Goal: Information Seeking & Learning: Learn about a topic

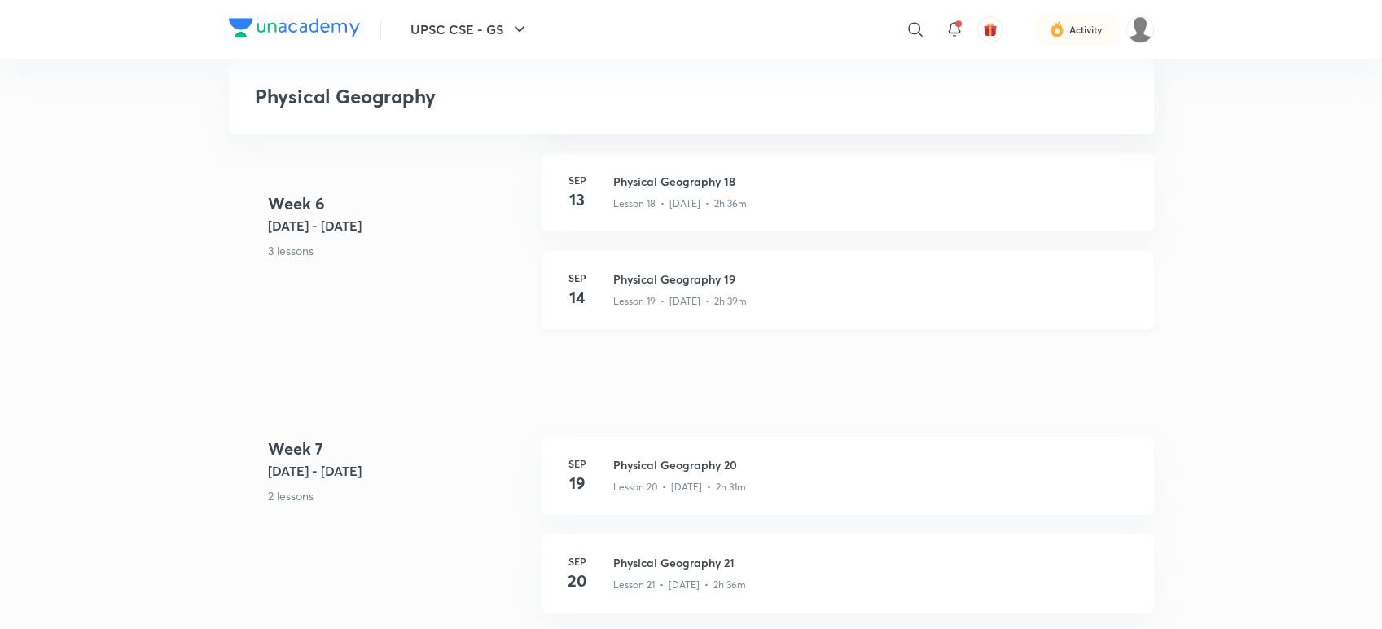
scroll to position [2623, 0]
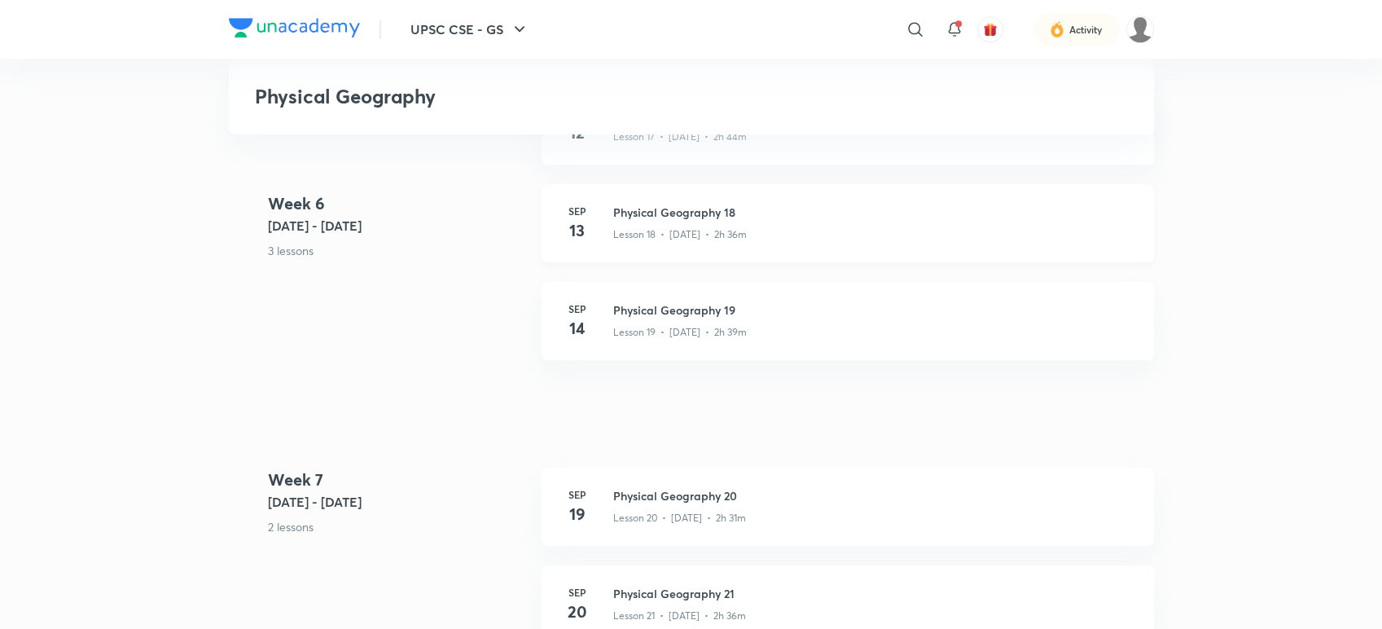
click at [792, 221] on div "Lesson 18 • [DATE] • 2h 36m" at bounding box center [873, 231] width 521 height 21
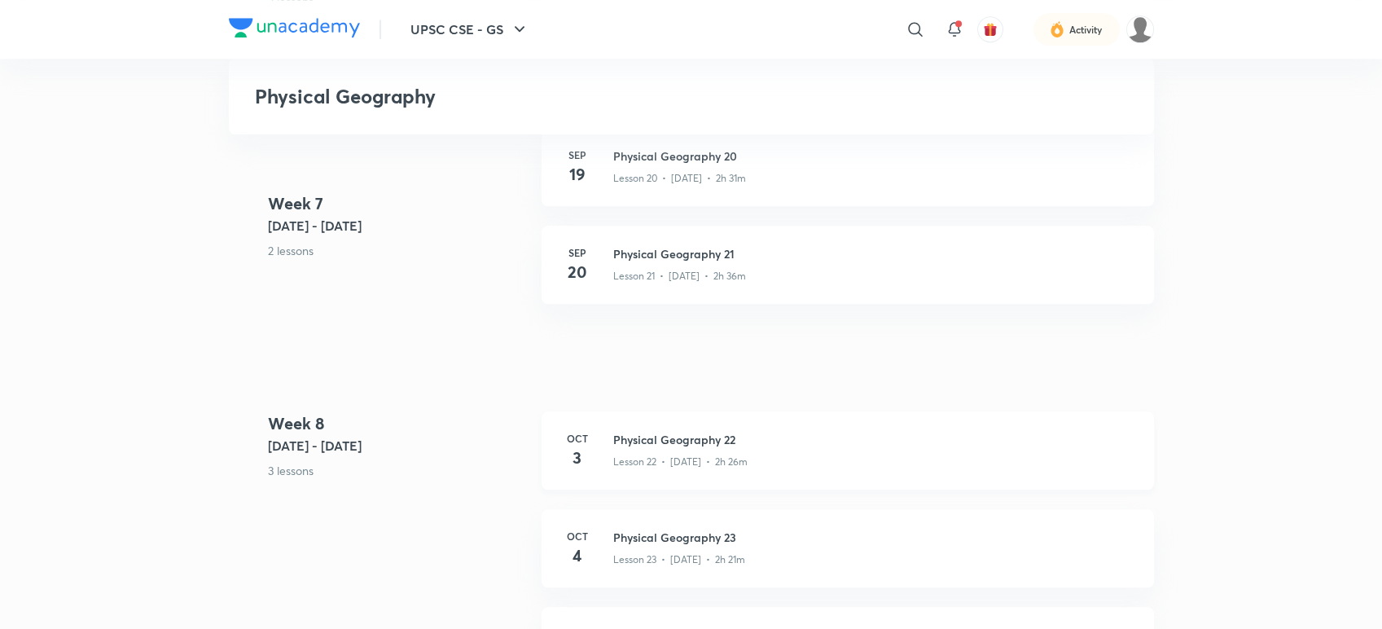
scroll to position [2965, 0]
click at [723, 454] on p "Lesson 22 • [DATE] • 2h 26m" at bounding box center [680, 459] width 134 height 15
